Goal: Task Accomplishment & Management: Manage account settings

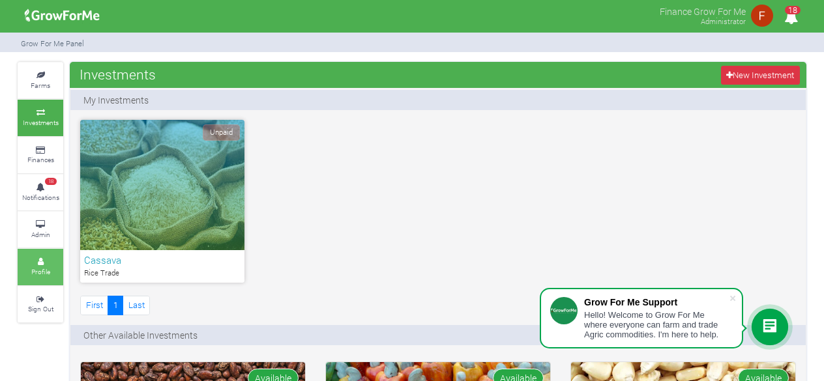
click at [46, 260] on icon at bounding box center [40, 262] width 39 height 7
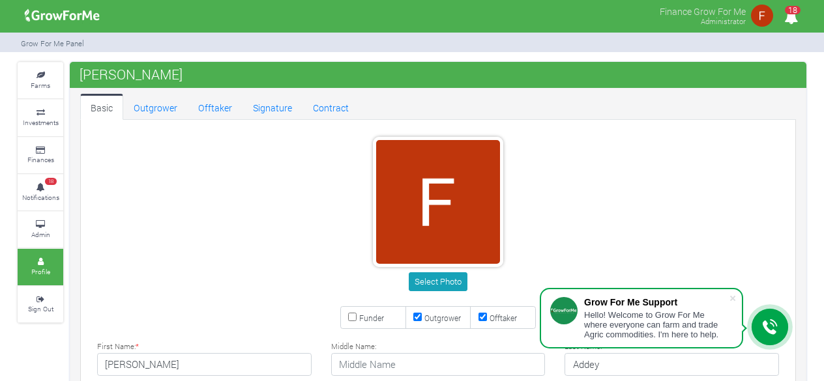
type input "54 968 9766"
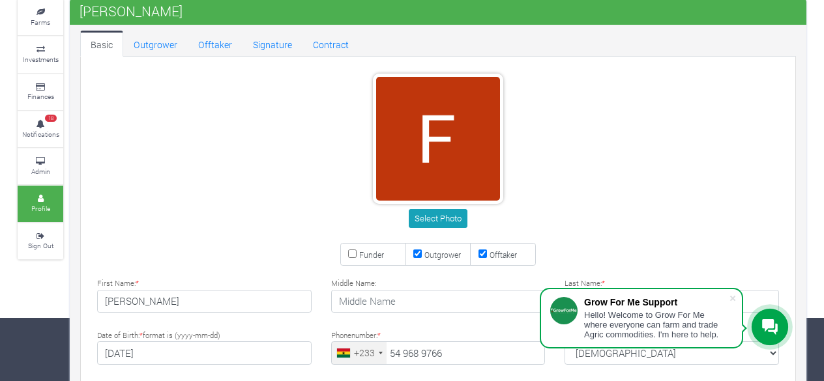
scroll to position [65, 0]
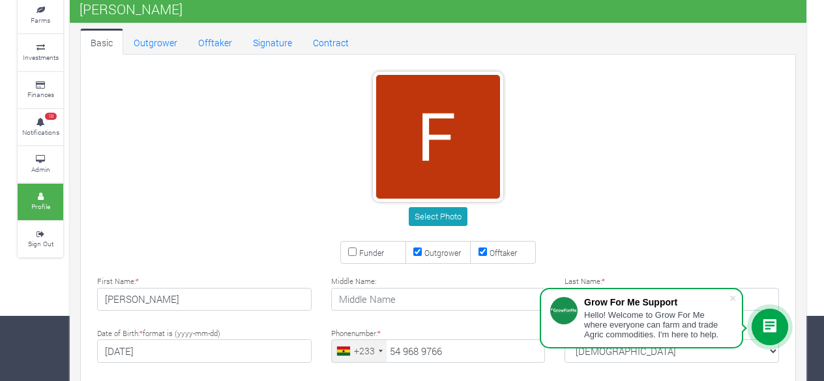
click at [297, 162] on div "Select Photo" at bounding box center [438, 151] width 721 height 159
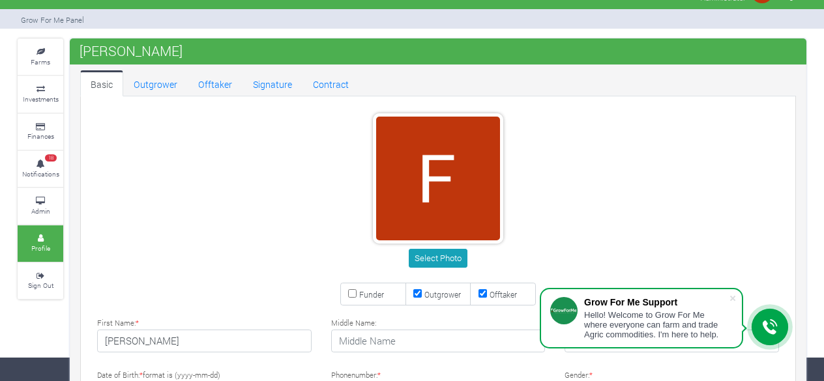
scroll to position [22, 0]
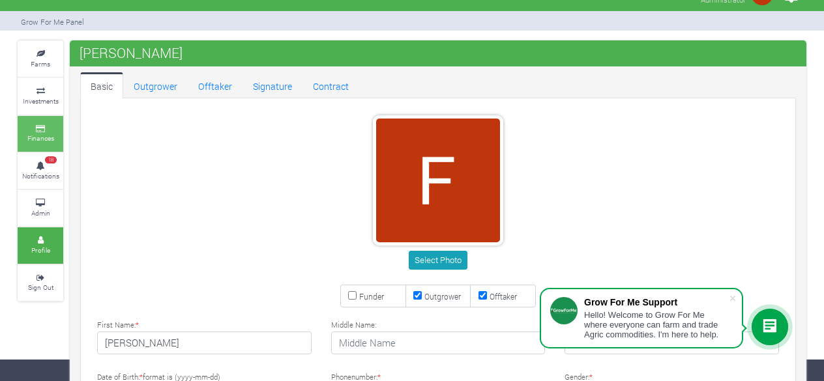
click at [40, 131] on link "Finances" at bounding box center [41, 134] width 46 height 36
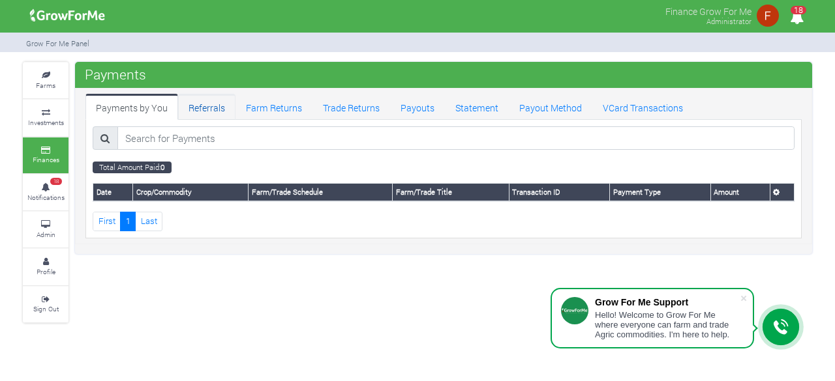
click at [205, 98] on link "Referrals" at bounding box center [206, 107] width 57 height 26
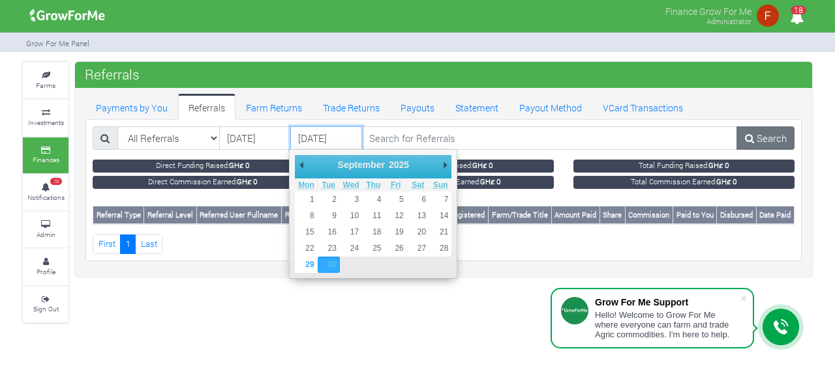
click at [331, 141] on input "30/09/2025" at bounding box center [326, 137] width 72 height 23
click at [301, 143] on input "30/09/2025" at bounding box center [326, 137] width 72 height 23
click at [265, 142] on input "28/09/2025" at bounding box center [255, 137] width 72 height 23
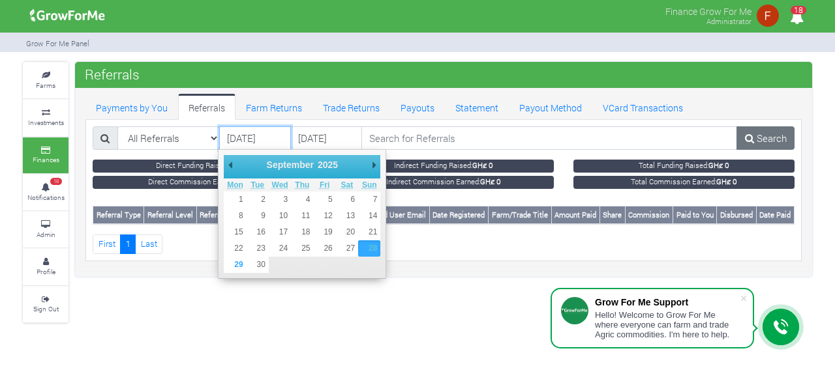
click at [279, 135] on input "28/09/2025" at bounding box center [255, 137] width 72 height 23
type input "28/09/2024"
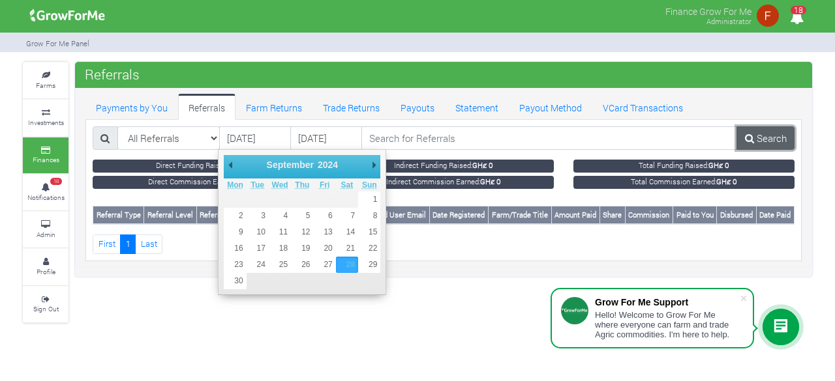
click at [763, 141] on link "Search" at bounding box center [765, 137] width 58 height 23
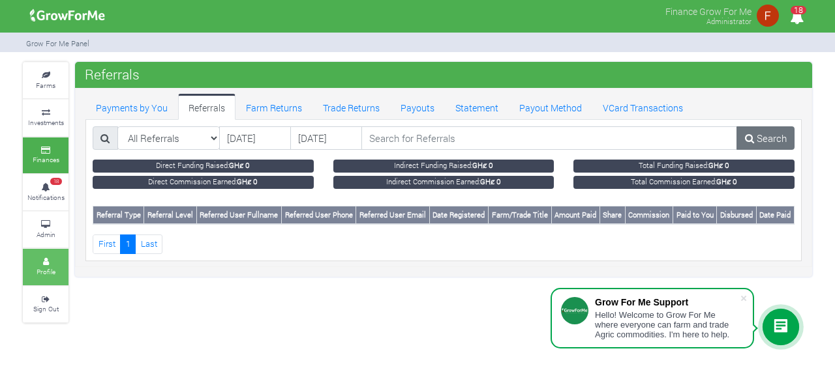
click at [58, 270] on link "Profile" at bounding box center [46, 267] width 46 height 36
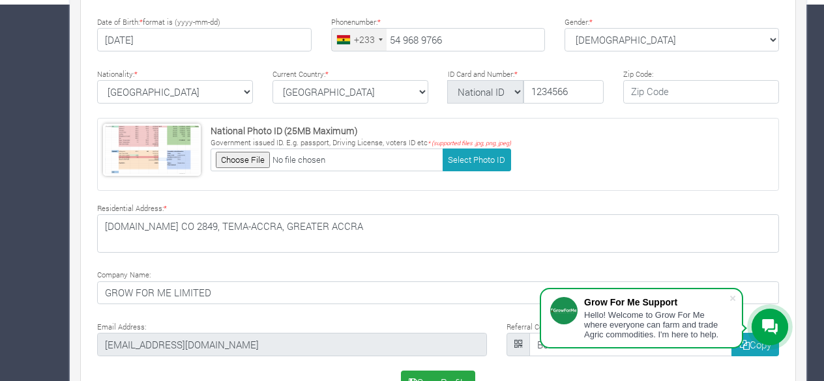
scroll to position [413, 0]
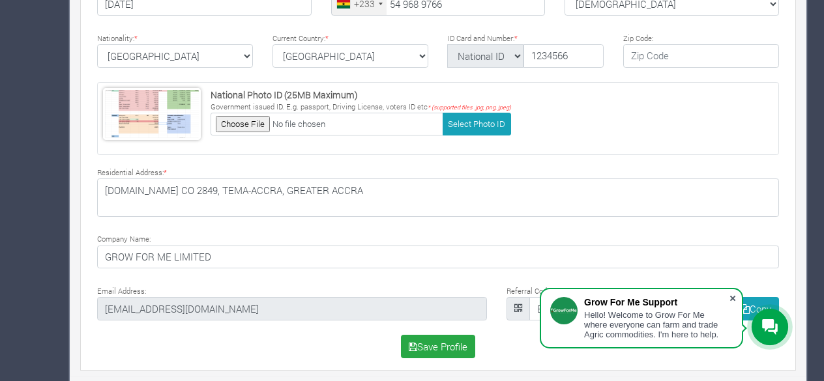
click at [735, 295] on span at bounding box center [732, 298] width 13 height 13
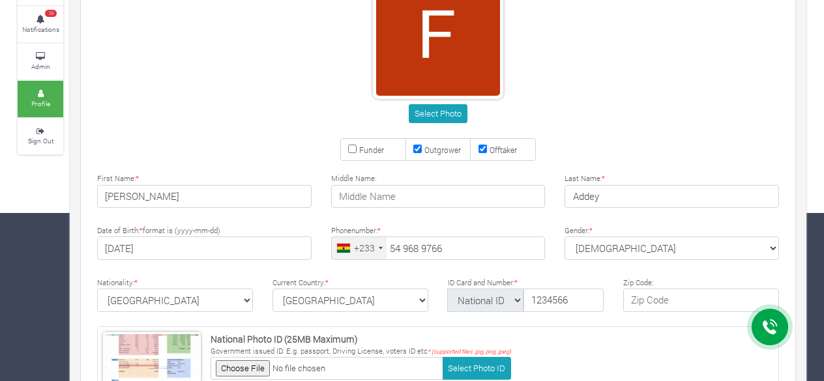
scroll to position [152, 0]
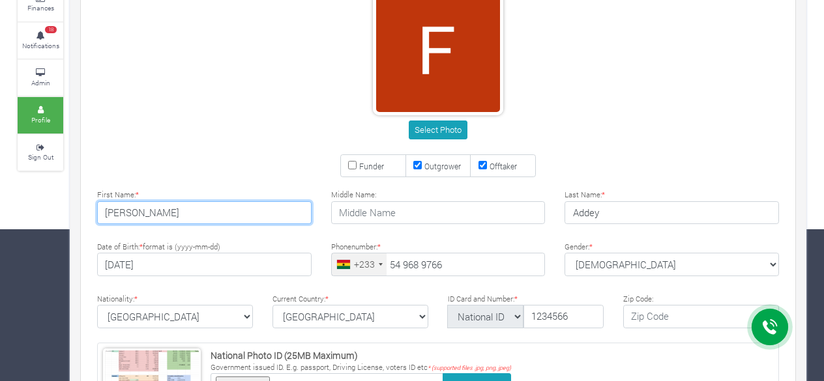
click at [203, 216] on input "[PERSON_NAME]" at bounding box center [204, 212] width 215 height 23
type input "[PERSON_NAME]"
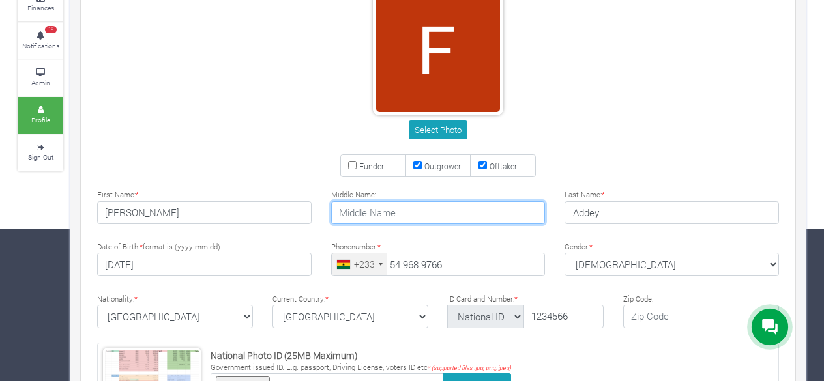
click at [368, 218] on input "text" at bounding box center [438, 212] width 215 height 23
type input "M."
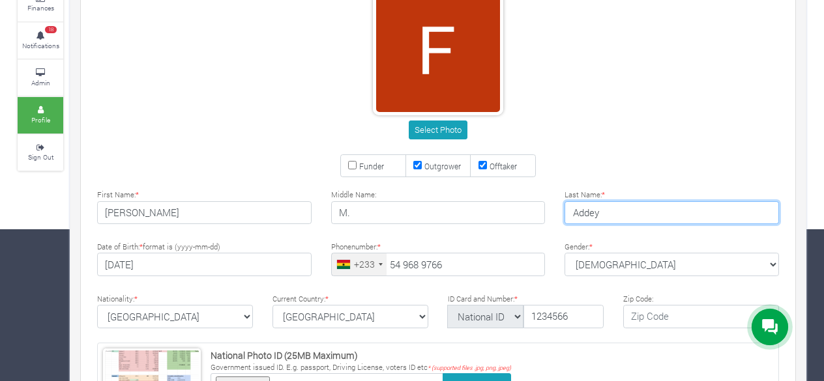
click at [618, 212] on input "Addey" at bounding box center [672, 212] width 215 height 23
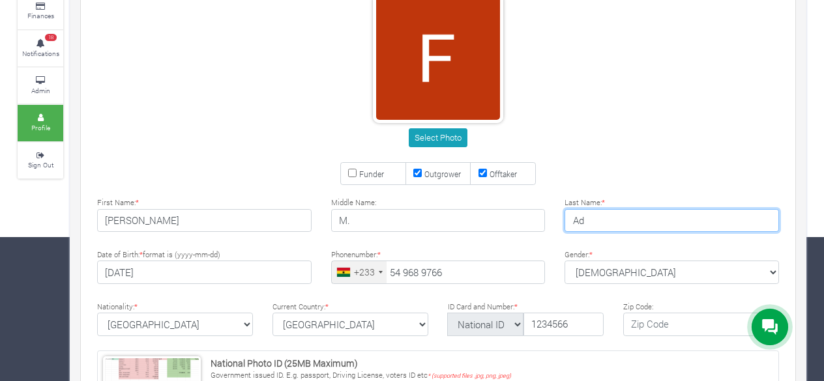
scroll to position [87, 0]
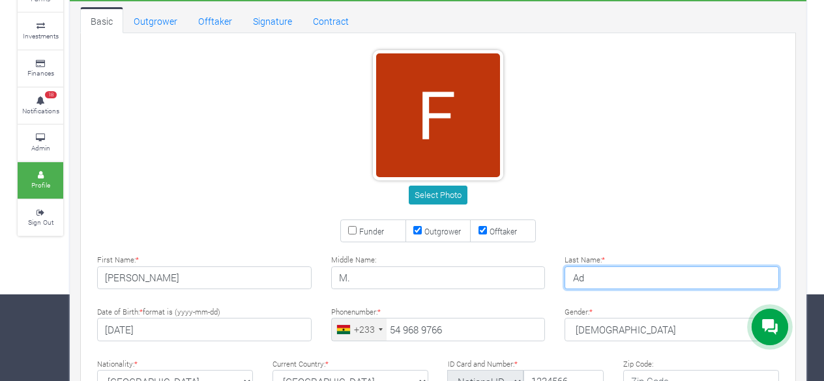
type input "A"
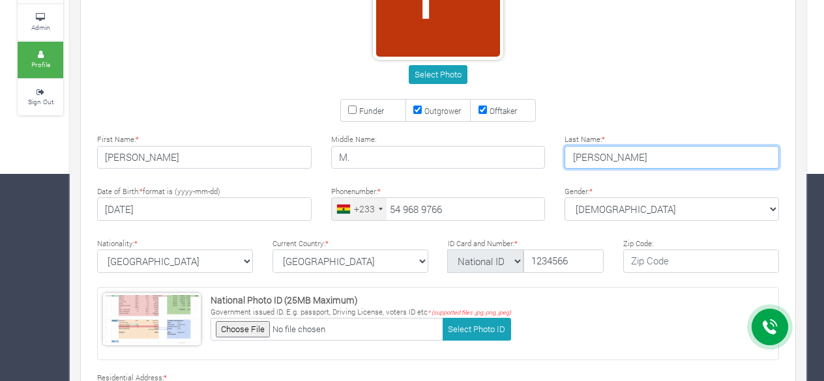
scroll to position [217, 0]
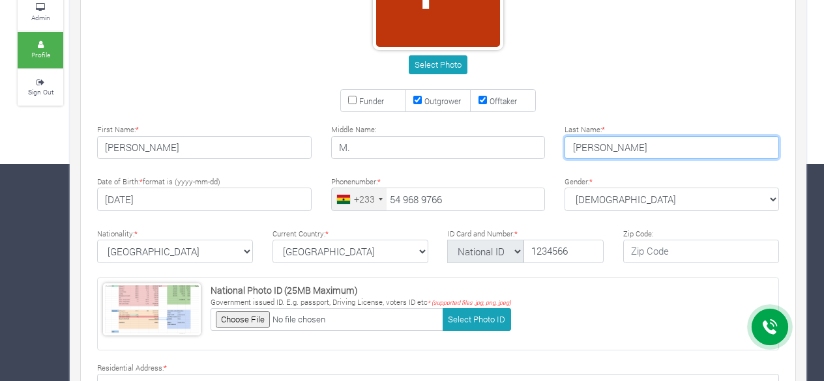
type input "[PERSON_NAME]"
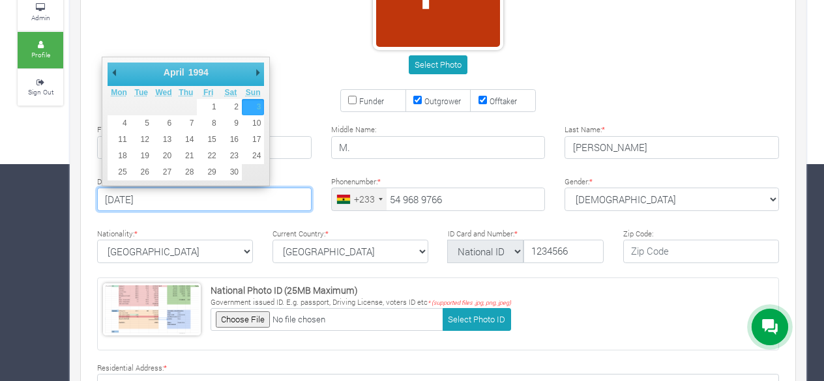
click at [181, 201] on input "[DATE]" at bounding box center [204, 199] width 215 height 23
click at [201, 71] on select "1901 1902 1903 1904 1905 1906 1907 1908 1909 1910 1911 1912 1913 1914 1915 1916…" at bounding box center [203, 72] width 35 height 13
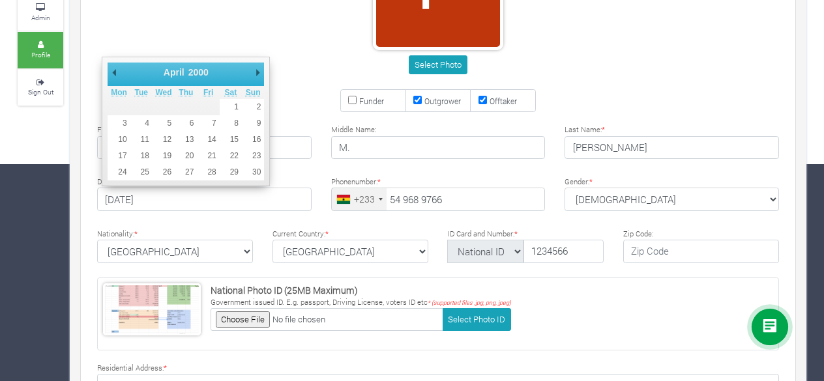
click at [176, 72] on select "January February March April May June July August September October November De…" at bounding box center [191, 72] width 59 height 13
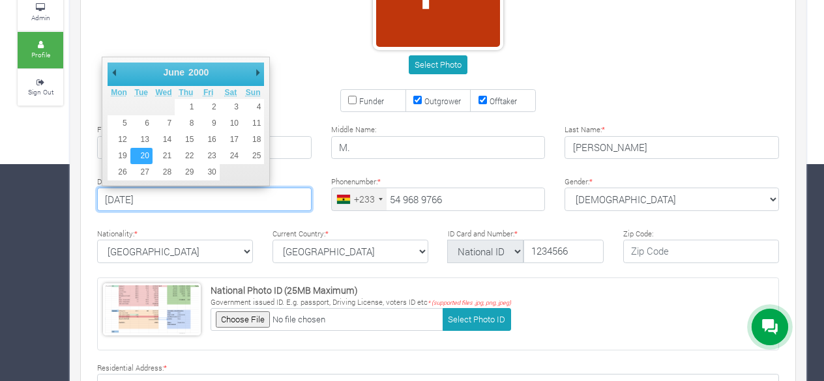
type input "[DATE]"
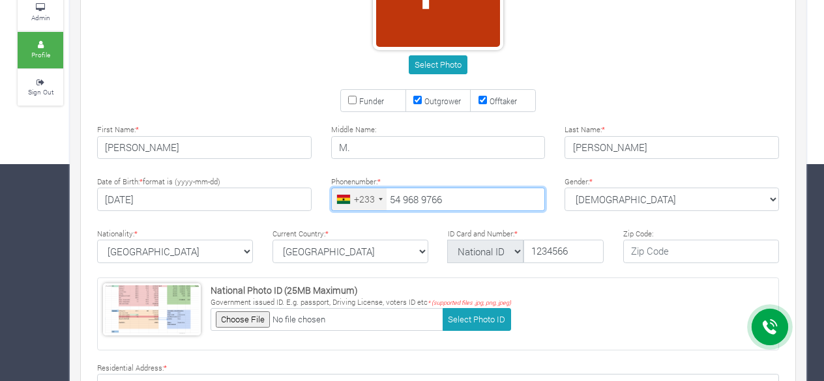
click at [453, 199] on input "54 968 9766" at bounding box center [438, 199] width 215 height 23
type input "54 294 1350"
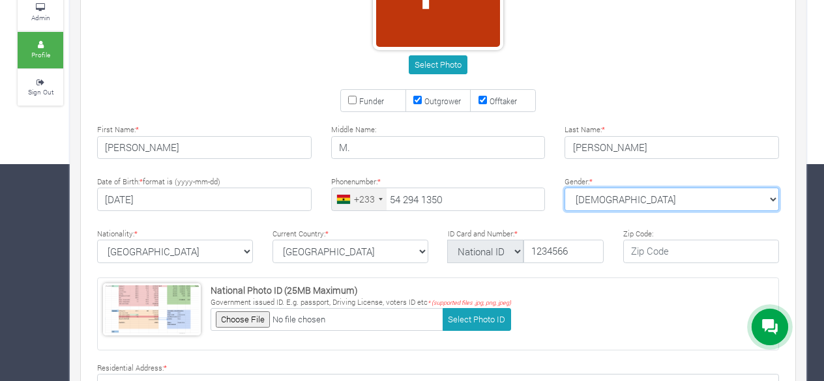
click at [621, 195] on select "Male Female Male" at bounding box center [672, 199] width 215 height 23
select select "[DEMOGRAPHIC_DATA]"
click at [565, 188] on select "Male Female Male" at bounding box center [672, 199] width 215 height 23
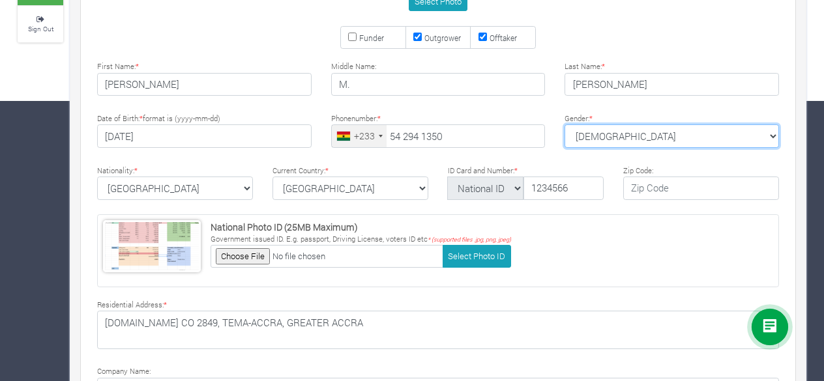
scroll to position [282, 0]
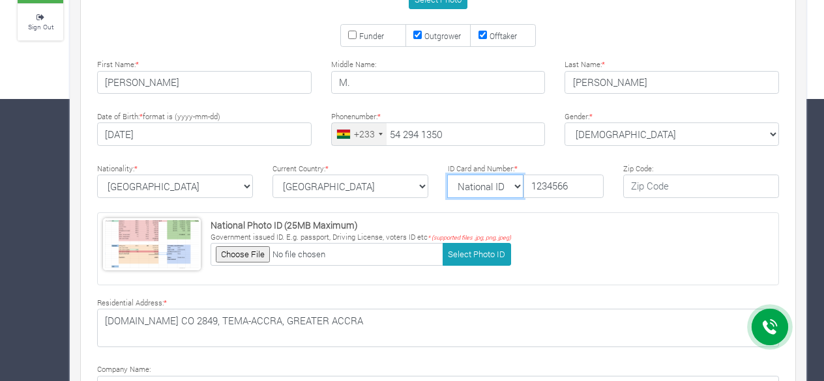
click at [515, 183] on select "National ID Ghana ID Passport Drivers" at bounding box center [485, 186] width 76 height 23
select select "Ghana ID"
click at [447, 175] on select "National ID Ghana ID Passport Drivers" at bounding box center [485, 186] width 76 height 23
click at [587, 183] on input "1234566" at bounding box center [564, 186] width 80 height 23
click at [584, 178] on input "1234566" at bounding box center [564, 186] width 80 height 23
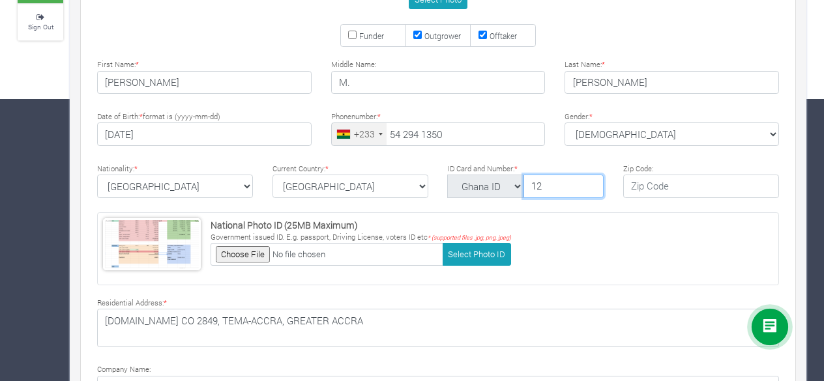
type input "1"
type input "0005788390"
click at [541, 222] on div "National Photo ID (25MB Maximum) Government issued ID. E.g. passport, Driving L…" at bounding box center [438, 249] width 682 height 73
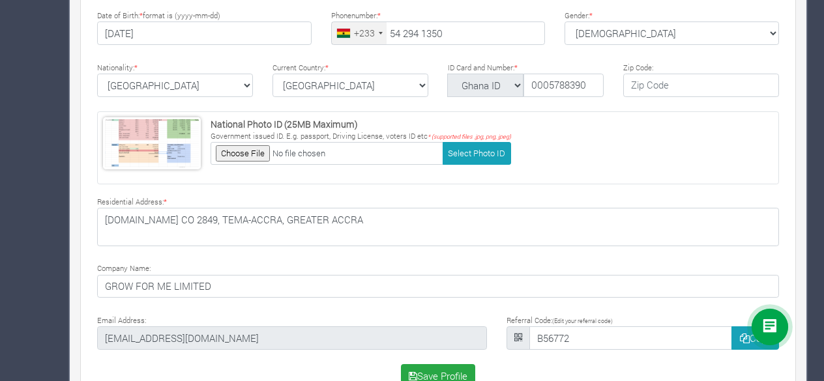
scroll to position [413, 0]
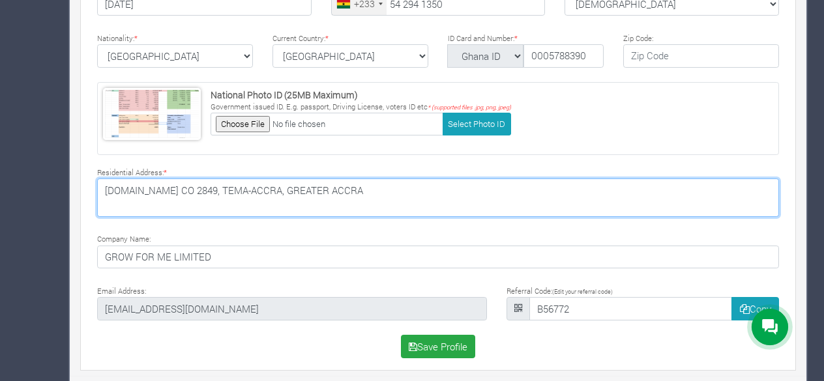
drag, startPoint x: 104, startPoint y: 186, endPoint x: 211, endPoint y: 183, distance: 107.6
click at [211, 183] on textarea "P.O.BOX CO 2849, TEMA-ACCRA, GREATER ACCRA" at bounding box center [438, 198] width 682 height 38
type textarea "ACCRA, GREATER ACCRA"
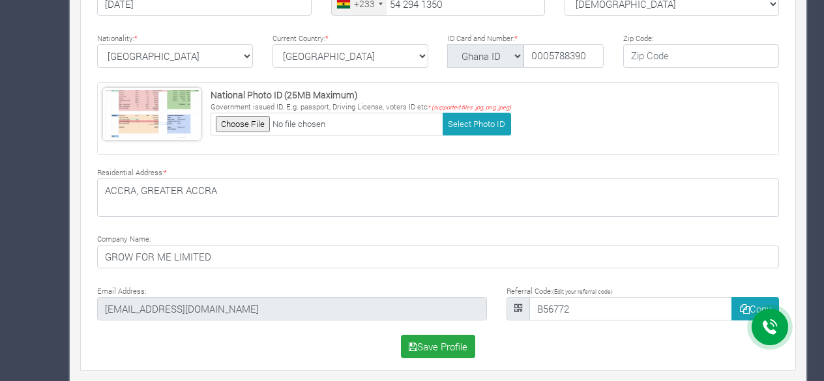
click at [388, 227] on div "Select Photo Funder Outgrower Offtaker * M. *" at bounding box center [438, 39] width 721 height 650
click at [462, 341] on button "Save Profile" at bounding box center [438, 346] width 75 height 23
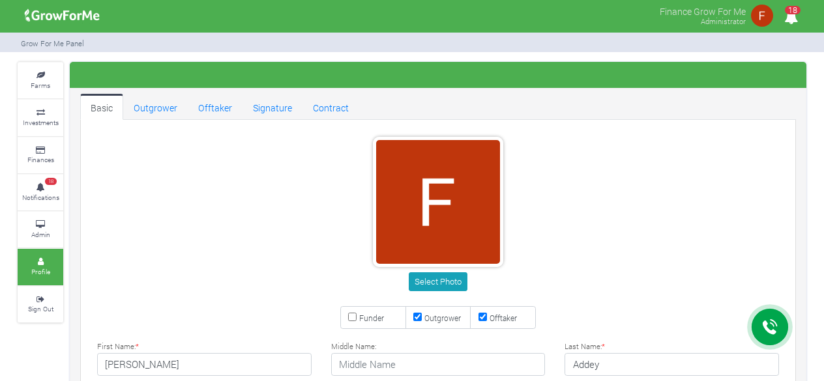
type input "54 968 9766"
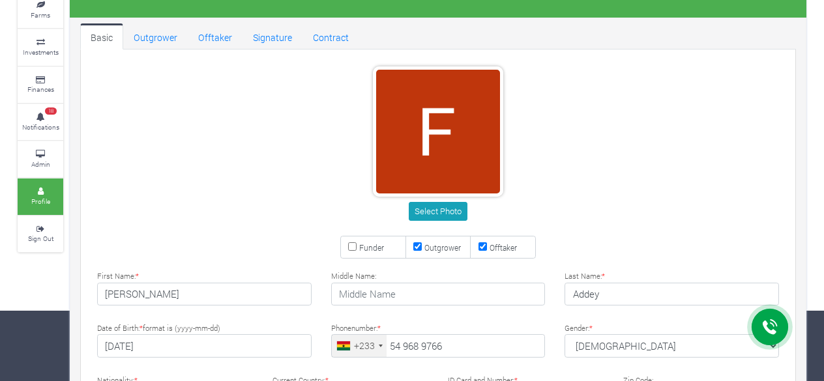
scroll to position [130, 0]
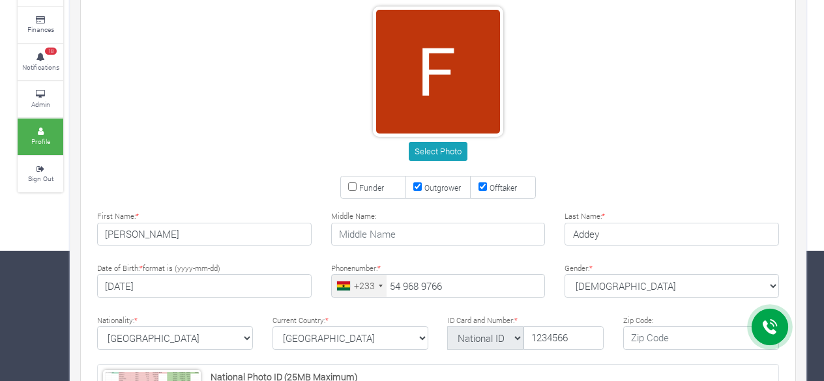
click at [351, 183] on input "Funder" at bounding box center [352, 187] width 8 height 8
checkbox input "true"
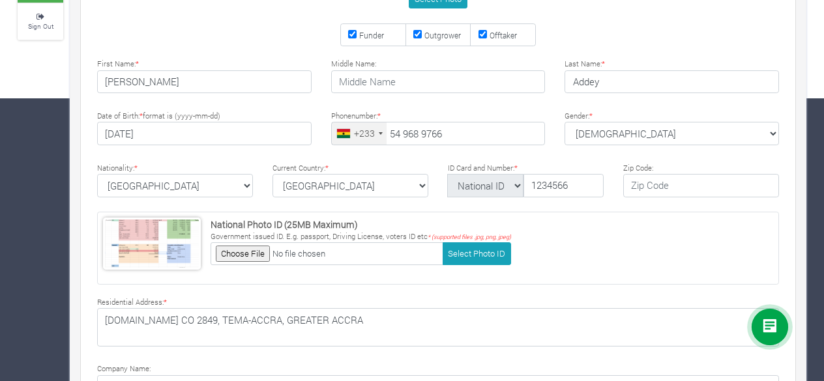
scroll to position [413, 0]
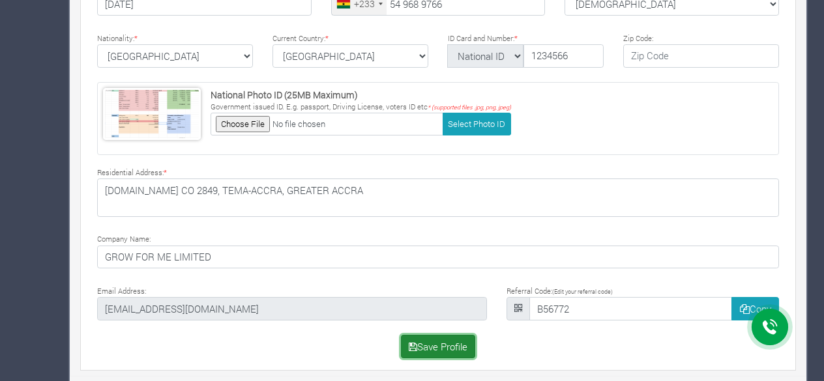
click at [438, 345] on button "Save Profile" at bounding box center [438, 346] width 75 height 23
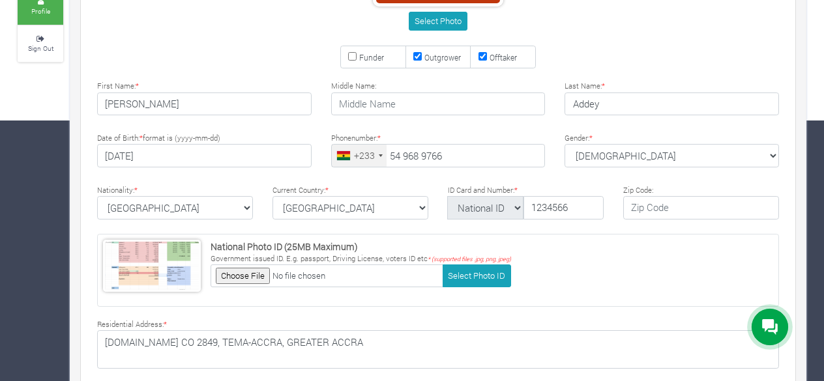
scroll to position [87, 0]
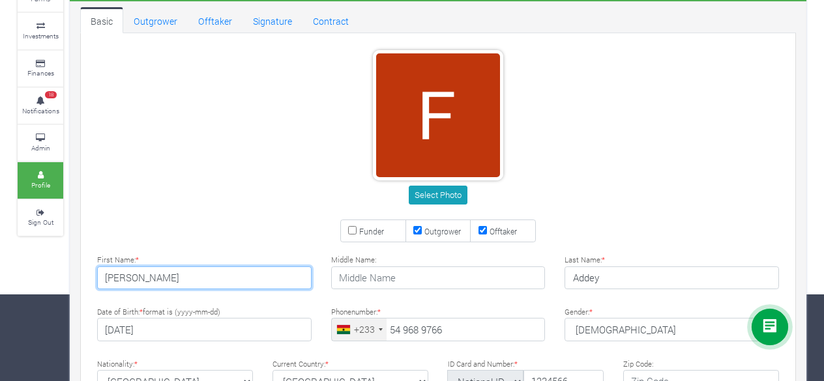
click at [200, 285] on input "[PERSON_NAME]" at bounding box center [204, 278] width 215 height 23
click at [352, 229] on input "Funder" at bounding box center [352, 230] width 8 height 8
checkbox input "true"
click at [167, 282] on input "Foster" at bounding box center [204, 278] width 215 height 23
type input "[PERSON_NAME]"
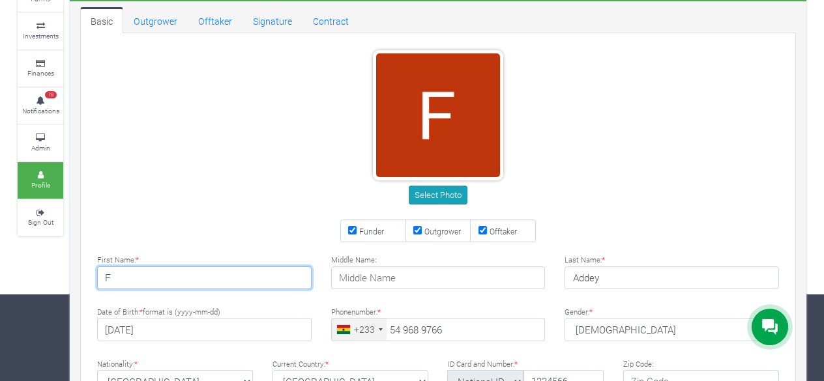
type input "M."
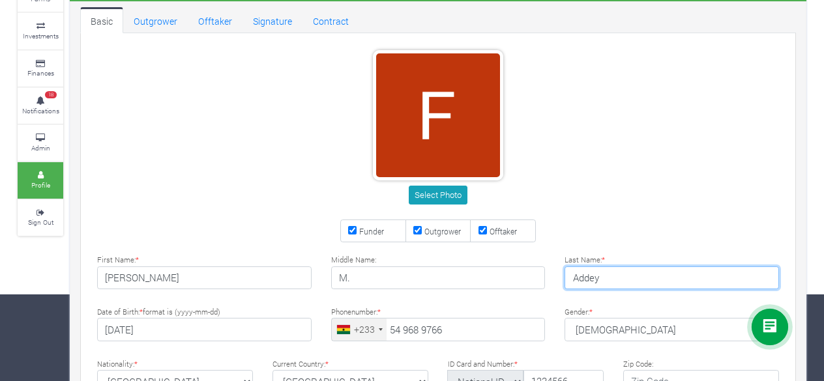
click at [608, 276] on input "Addey" at bounding box center [672, 278] width 215 height 23
type input "A"
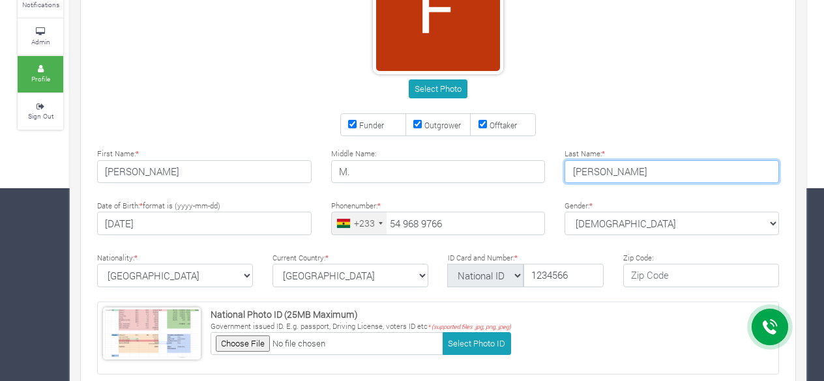
scroll to position [217, 0]
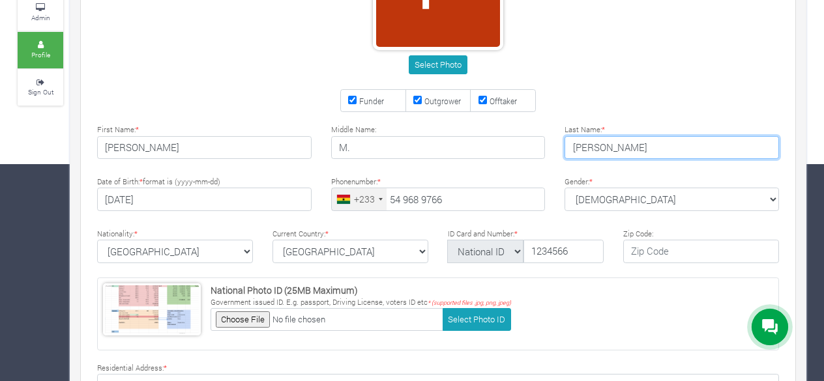
type input "[PERSON_NAME]"
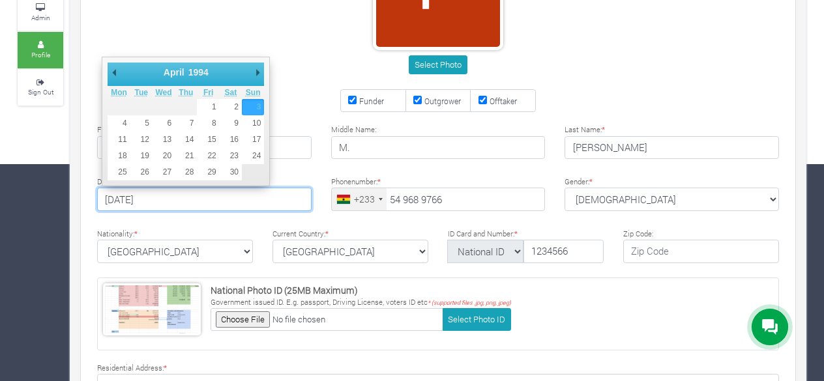
click at [224, 204] on input "1994-04-03" at bounding box center [204, 199] width 215 height 23
click at [197, 66] on select "1901 1902 1903 1904 1905 1906 1907 1908 1909 1910 1911 1912 1913 1914 1915 1916…" at bounding box center [203, 72] width 35 height 13
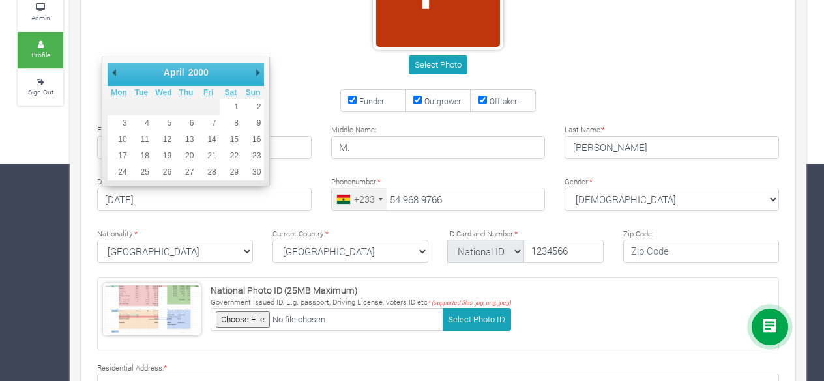
click at [171, 70] on select "January February March April May June July August September October November De…" at bounding box center [191, 72] width 59 height 13
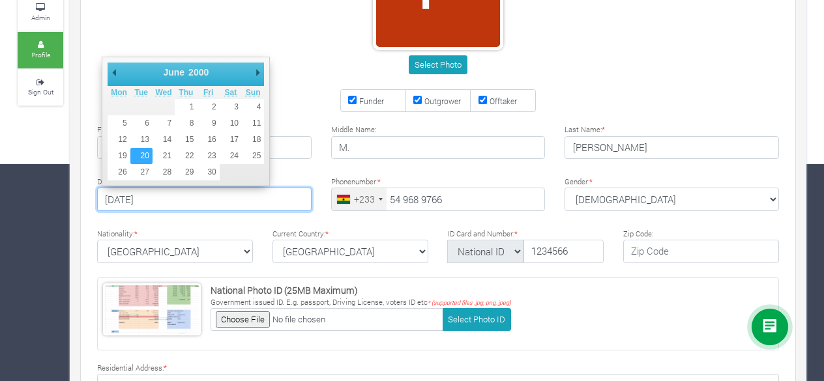
type input "[DATE]"
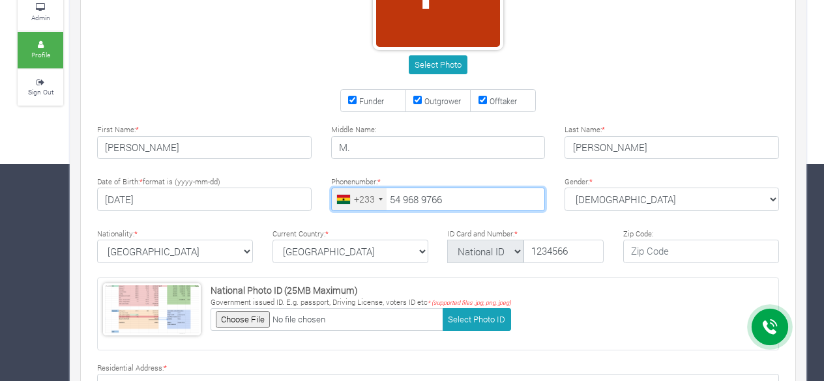
click at [439, 198] on input "54 968 9766" at bounding box center [438, 199] width 215 height 23
drag, startPoint x: 453, startPoint y: 200, endPoint x: 398, endPoint y: 187, distance: 55.7
click at [398, 188] on input "54 968 9766" at bounding box center [438, 199] width 215 height 23
type input "54 294 1350"
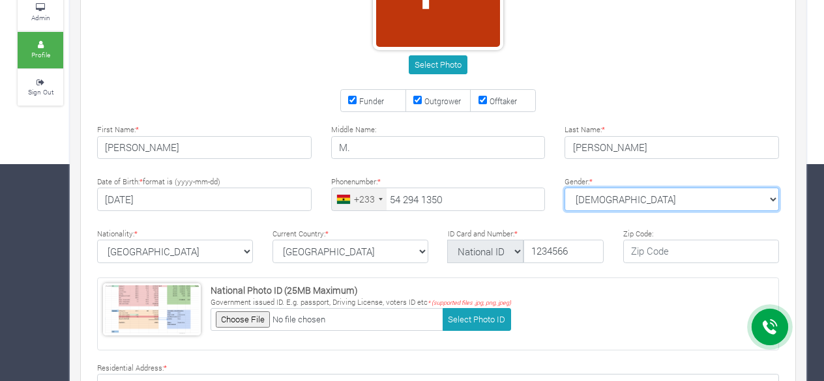
click at [606, 196] on select "Male Female Male" at bounding box center [672, 199] width 215 height 23
select select "[DEMOGRAPHIC_DATA]"
click at [565, 188] on select "Male Female Male" at bounding box center [672, 199] width 215 height 23
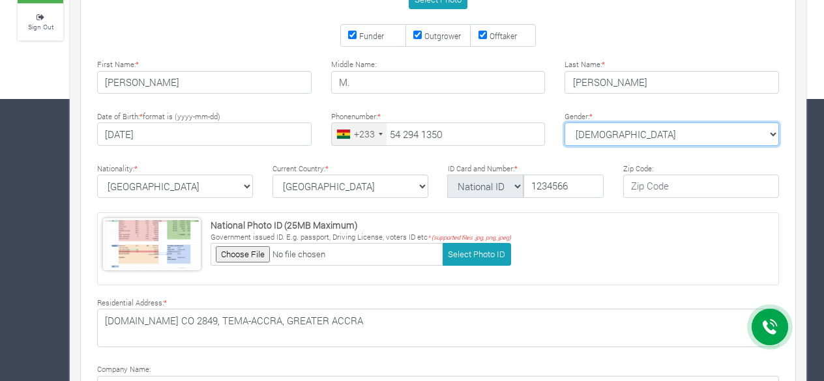
scroll to position [413, 0]
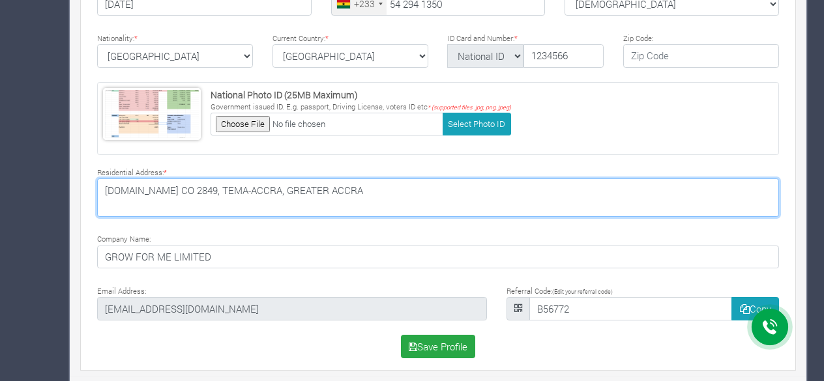
drag, startPoint x: 211, startPoint y: 188, endPoint x: 66, endPoint y: 190, distance: 145.4
click at [66, 190] on div "Farms Investments Finances 18 Notifications Admin Profile Sign Out Foster Addey" at bounding box center [412, 17] width 809 height 737
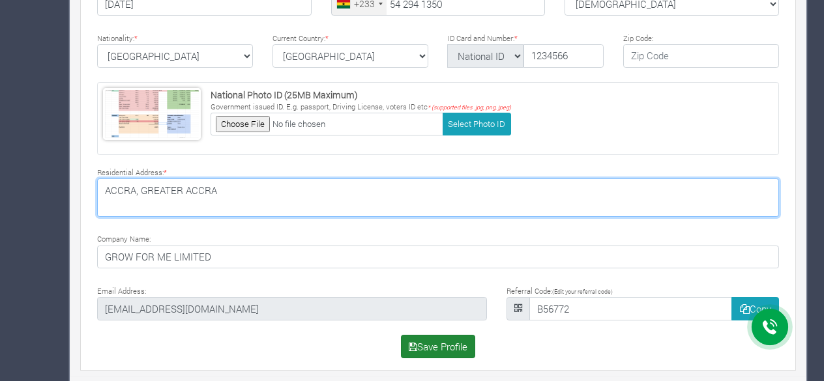
type textarea "ACCRA, GREATER ACCRA"
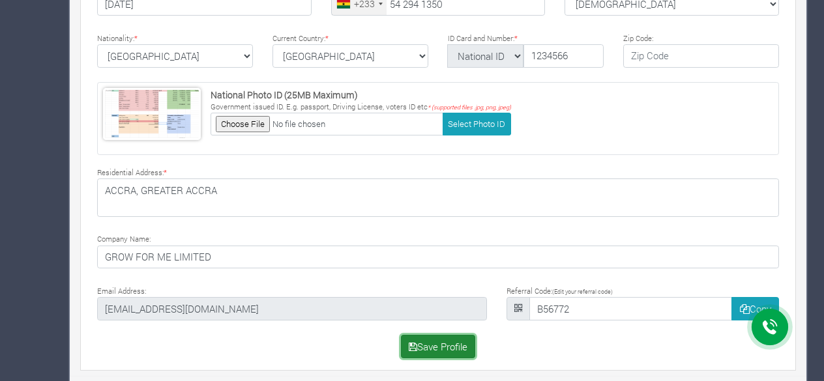
click at [434, 342] on button "Save Profile" at bounding box center [438, 346] width 75 height 23
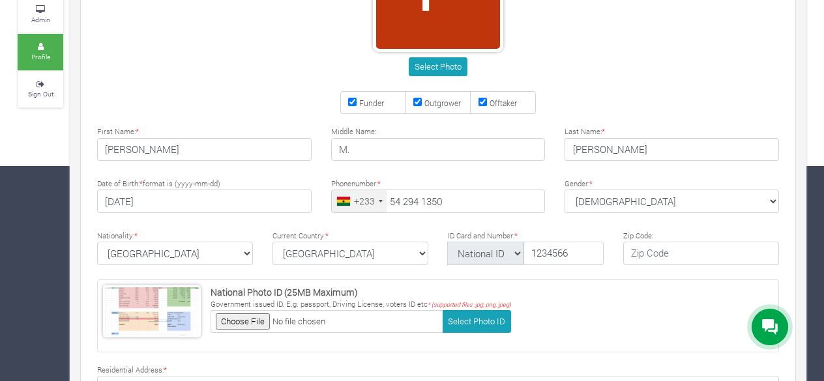
scroll to position [152, 0]
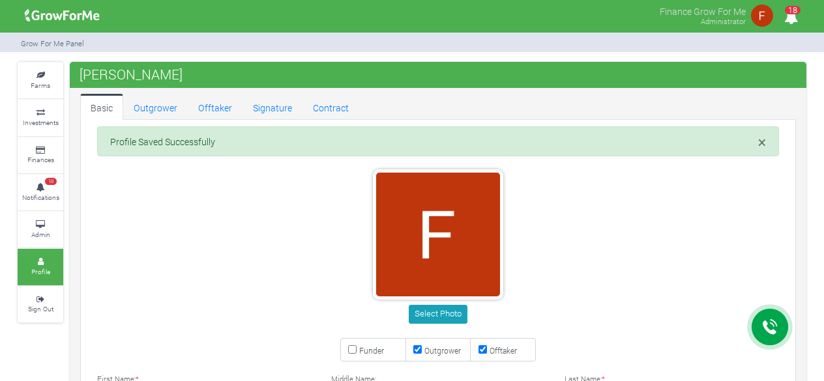
type input "54 294 1350"
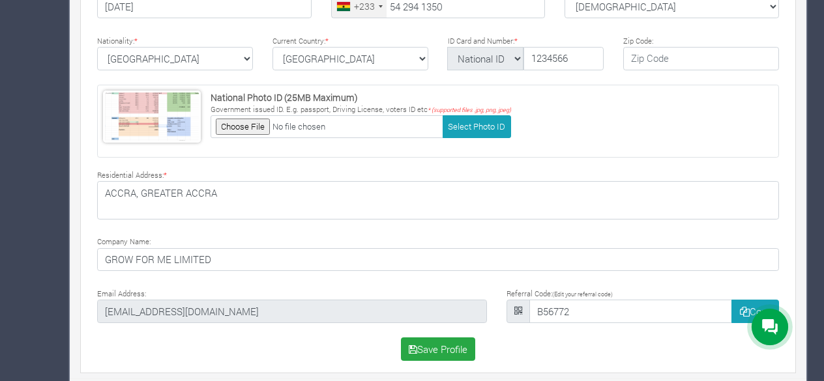
scroll to position [413, 0]
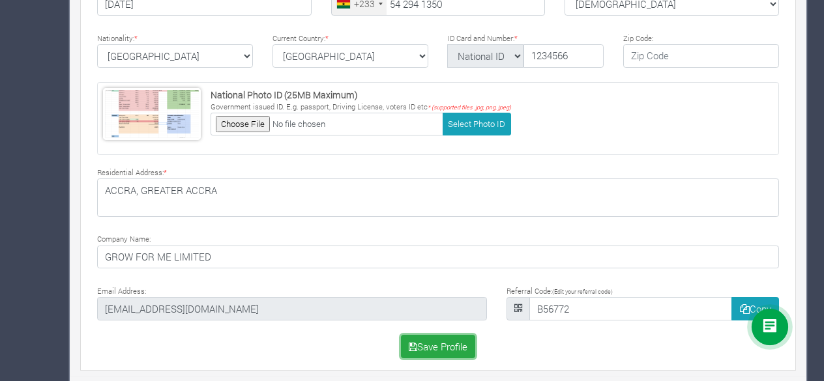
click at [419, 341] on button "Save Profile" at bounding box center [438, 346] width 75 height 23
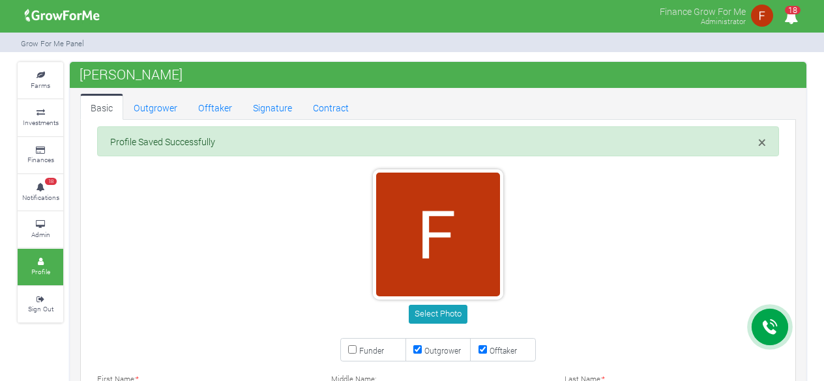
type input "54 294 1350"
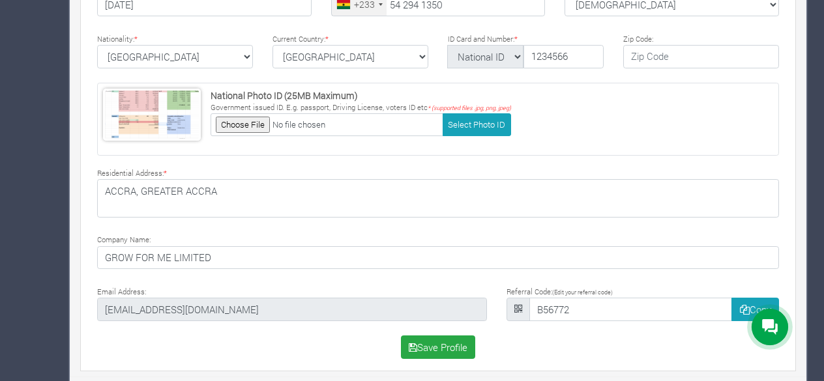
scroll to position [413, 0]
click at [761, 305] on button "Copy" at bounding box center [756, 308] width 48 height 23
